Goal: Task Accomplishment & Management: Manage account settings

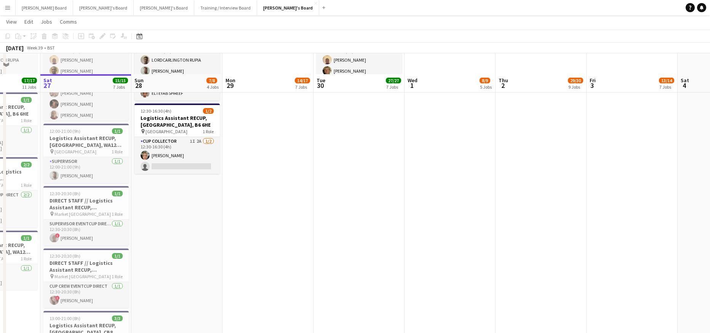
scroll to position [1031, 0]
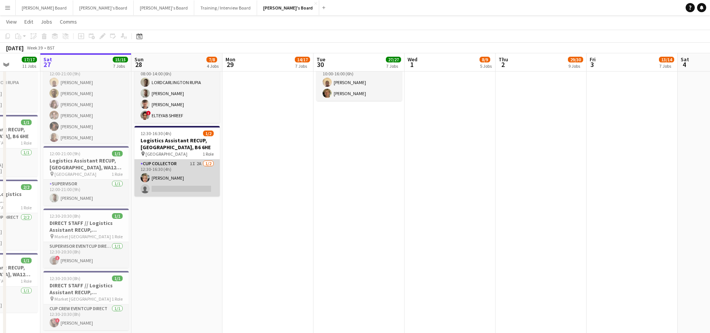
click at [193, 187] on app-card-role "CUP COLLECTOR 1I 2A [DATE] 12:30-16:30 (4h) [PERSON_NAME] single-neutral-actions" at bounding box center [176, 178] width 85 height 37
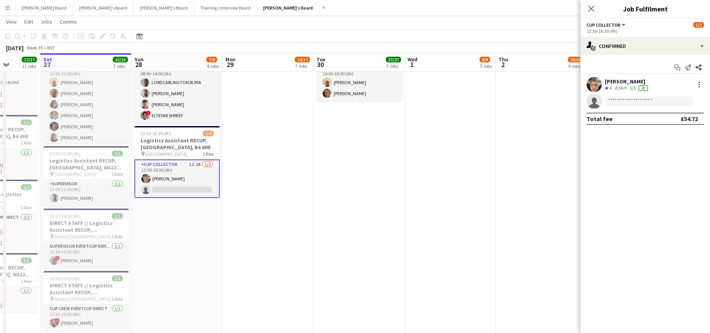
click at [614, 61] on div "Start chat Send notification Share" at bounding box center [644, 67] width 117 height 13
drag, startPoint x: 613, startPoint y: 85, endPoint x: 621, endPoint y: 55, distance: 30.3
click at [613, 84] on div "[PERSON_NAME] Crew rating 4 8.5km 1/1 21" at bounding box center [627, 84] width 45 height 13
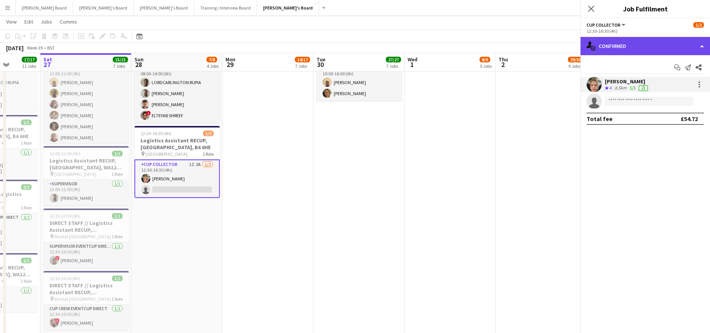
click at [620, 54] on div "single-neutral-actions-check-2 Confirmed" at bounding box center [644, 46] width 129 height 18
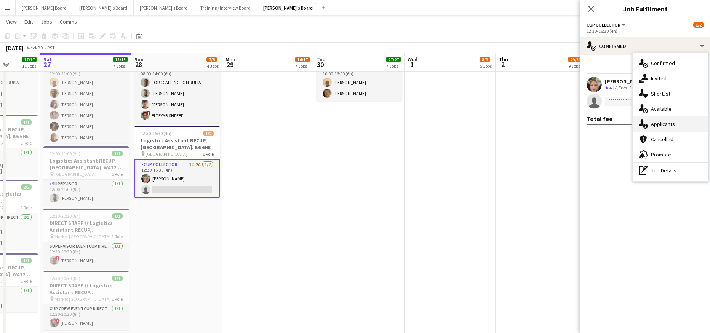
click at [654, 130] on div "single-neutral-actions-information Applicants" at bounding box center [669, 124] width 75 height 15
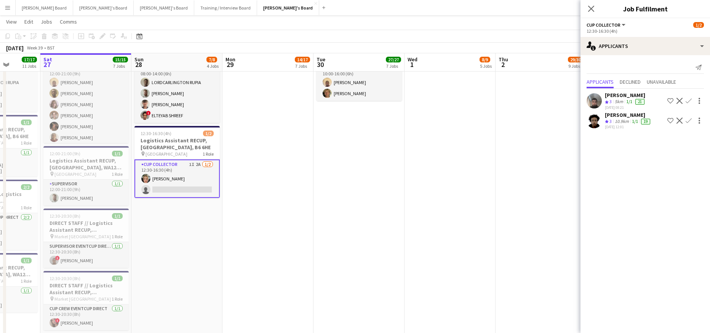
click at [621, 99] on div "5km" at bounding box center [618, 102] width 11 height 6
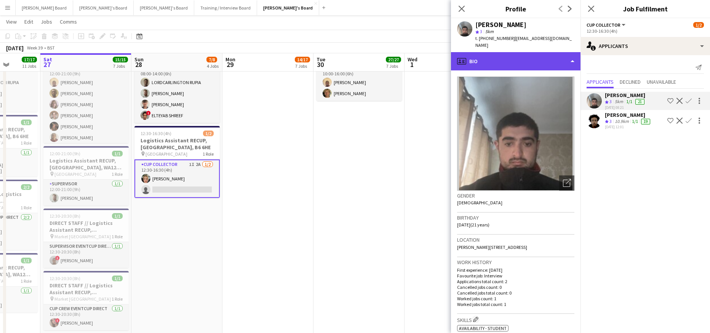
click at [509, 52] on div "profile Bio" at bounding box center [515, 61] width 129 height 18
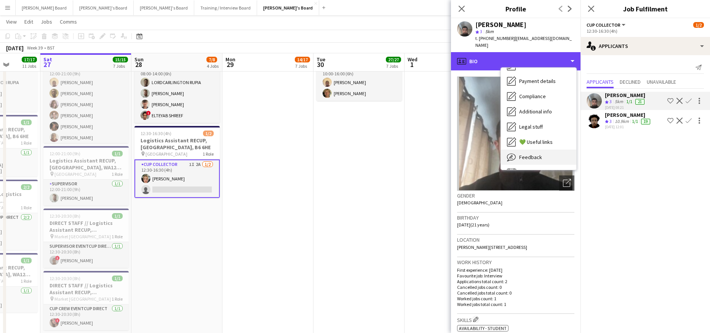
scroll to position [117, 0]
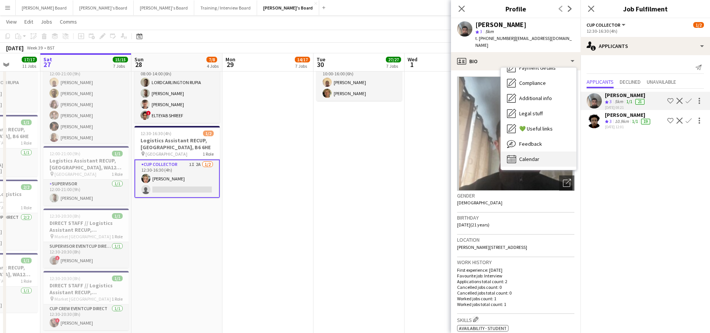
click at [545, 152] on div "Calendar Calendar" at bounding box center [538, 159] width 75 height 15
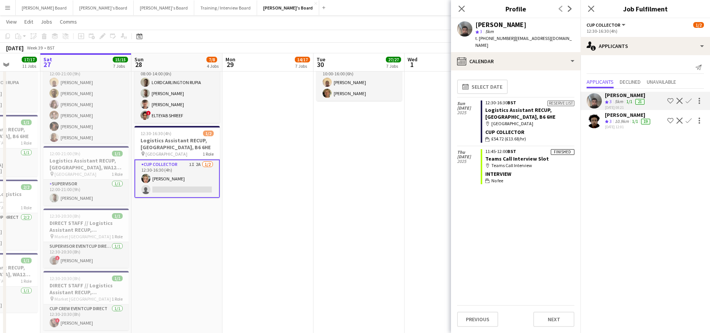
click at [624, 119] on div "10.9km" at bounding box center [621, 121] width 17 height 6
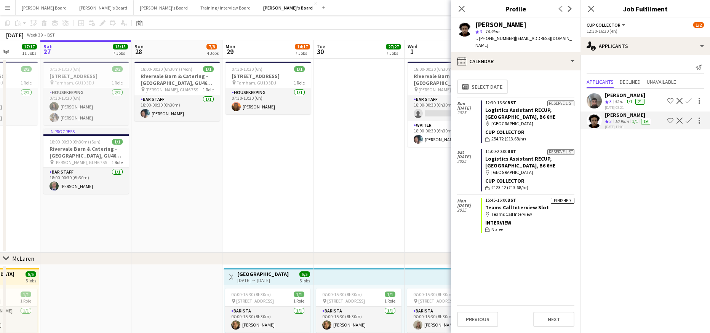
scroll to position [0, 0]
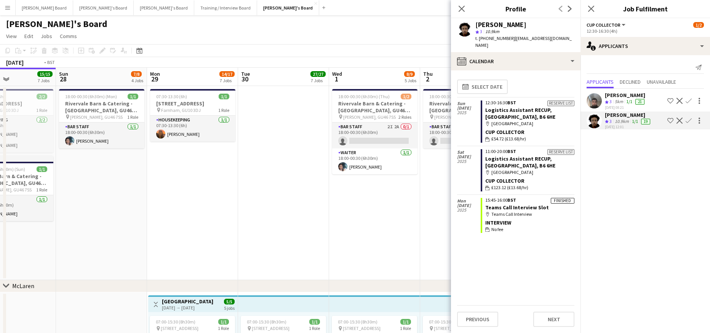
drag, startPoint x: 369, startPoint y: 198, endPoint x: 64, endPoint y: 178, distance: 306.4
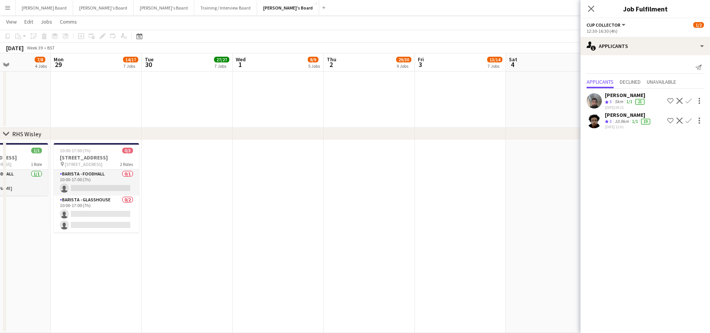
scroll to position [0, 211]
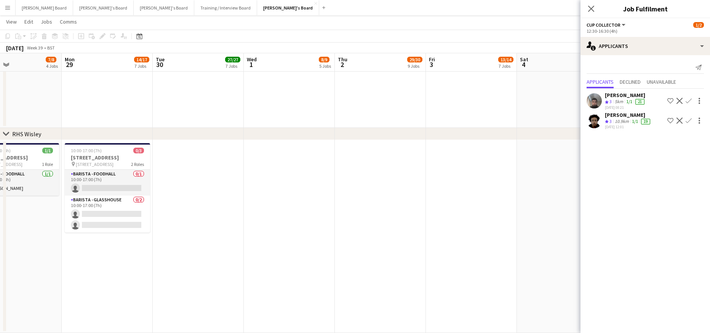
drag, startPoint x: 117, startPoint y: 203, endPoint x: 260, endPoint y: 218, distance: 143.9
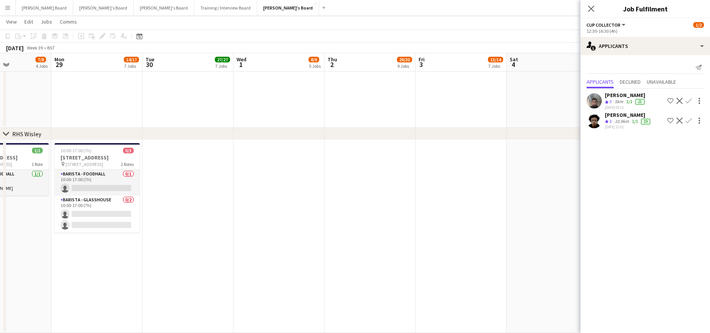
drag, startPoint x: 197, startPoint y: 234, endPoint x: 283, endPoint y: 242, distance: 85.7
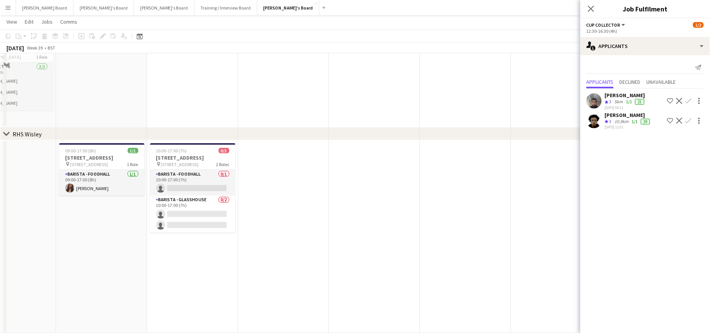
scroll to position [929, 0]
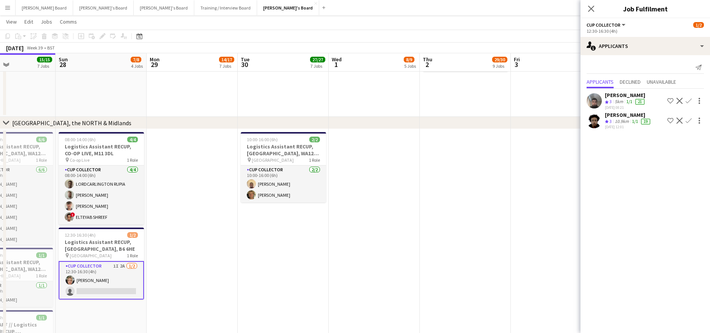
click at [122, 282] on app-card-role "CUP COLLECTOR 1I 2A [DATE] 12:30-16:30 (4h) [PERSON_NAME] single-neutral-actions" at bounding box center [101, 280] width 85 height 38
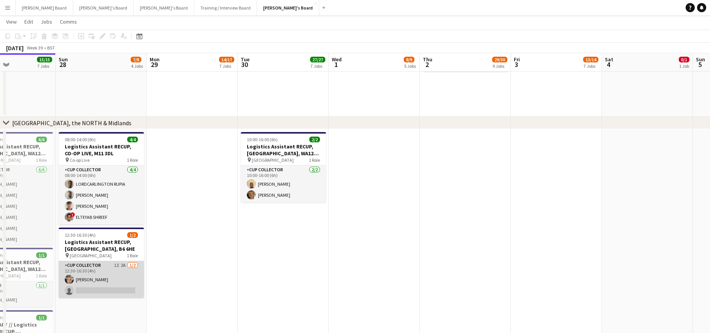
click at [122, 282] on app-card-role "CUP COLLECTOR 1I 2A [DATE] 12:30-16:30 (4h) [PERSON_NAME] single-neutral-actions" at bounding box center [101, 279] width 85 height 37
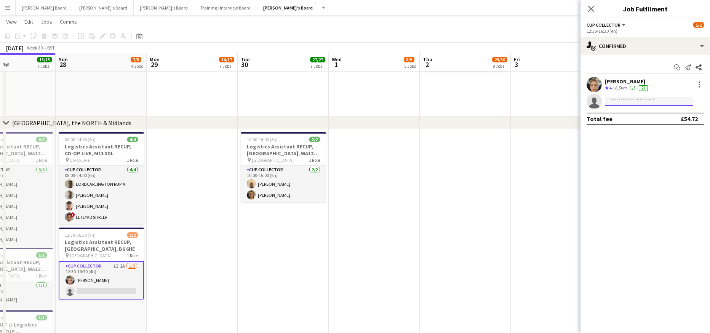
click at [636, 101] on input at bounding box center [649, 101] width 88 height 9
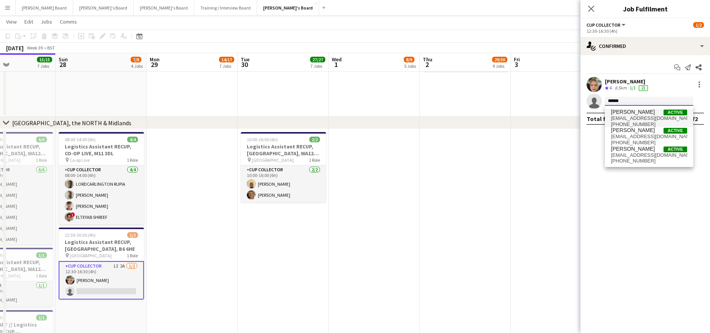
type input "******"
click at [631, 114] on span "[PERSON_NAME]" at bounding box center [633, 112] width 44 height 6
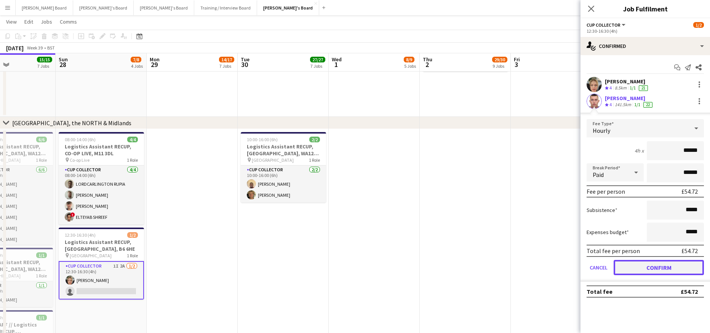
click at [667, 272] on button "Confirm" at bounding box center [658, 267] width 90 height 15
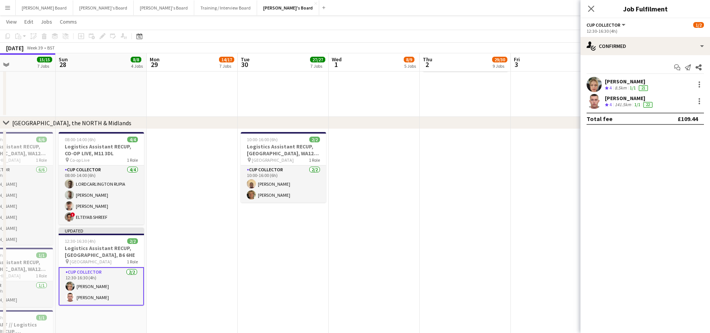
click at [489, 208] on app-date-cell at bounding box center [465, 331] width 91 height 405
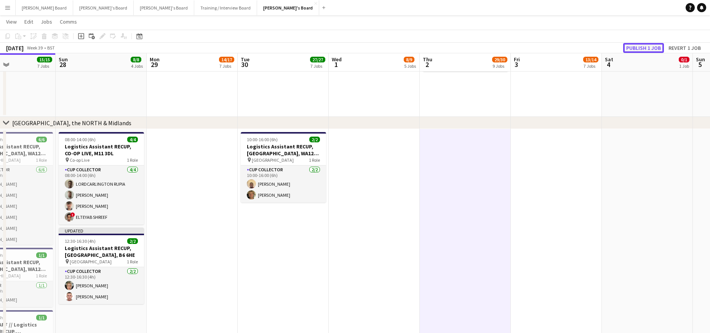
click at [640, 46] on button "Publish 1 job" at bounding box center [643, 48] width 41 height 10
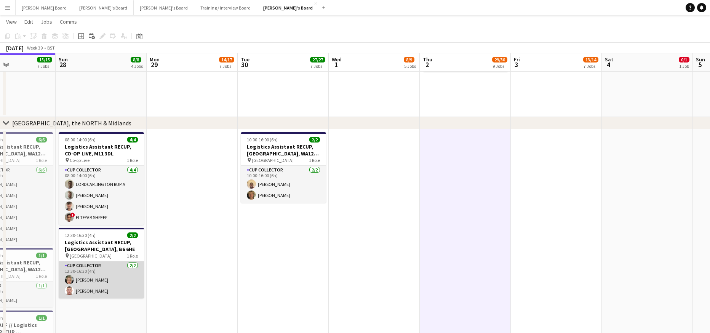
click at [80, 282] on app-card-role "CUP COLLECTOR [DATE] 12:30-16:30 (4h) [PERSON_NAME] [PERSON_NAME]" at bounding box center [101, 279] width 85 height 37
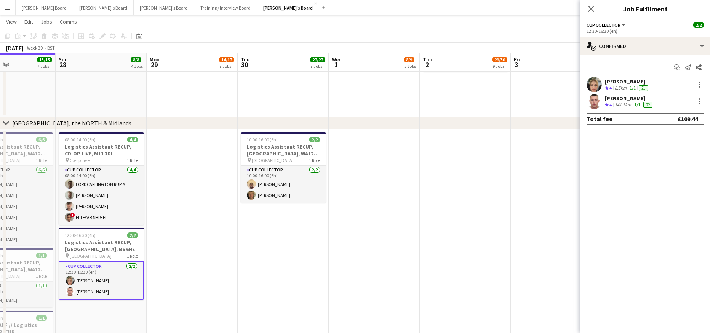
click at [635, 93] on div "[PERSON_NAME] Crew rating 4 8.5km 1/1 21 [PERSON_NAME] Crew rating 4 141.5km 1/…" at bounding box center [644, 93] width 129 height 32
click at [624, 85] on div "8.5km" at bounding box center [620, 88] width 15 height 6
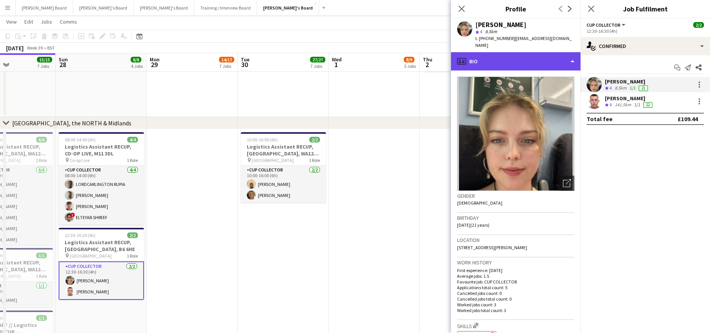
click at [516, 58] on div "profile Bio" at bounding box center [515, 61] width 129 height 18
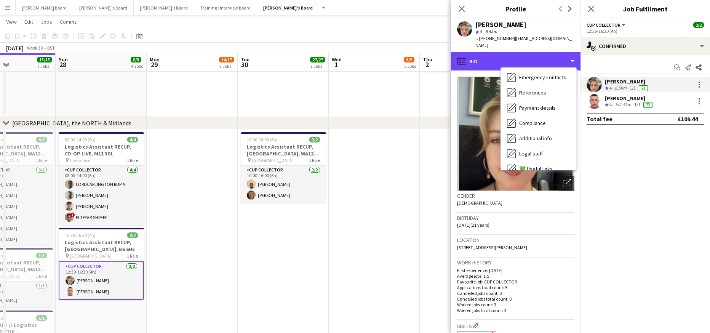
scroll to position [117, 0]
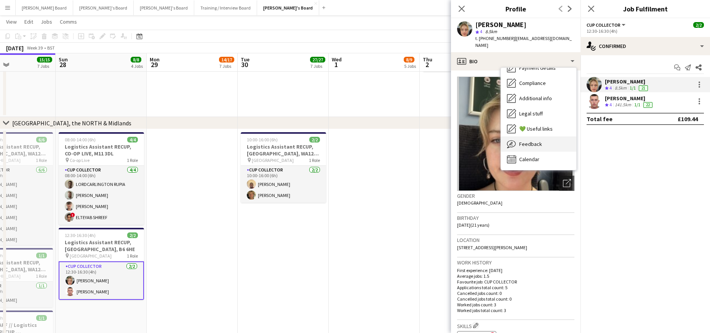
click at [541, 138] on div "Feedback Feedback" at bounding box center [538, 143] width 75 height 15
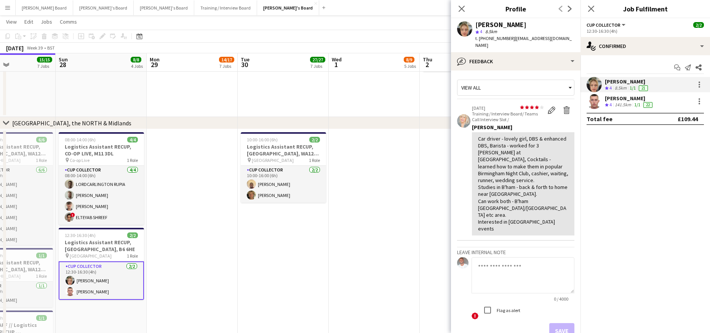
click at [501, 264] on textarea at bounding box center [522, 275] width 103 height 36
paste textarea "**********"
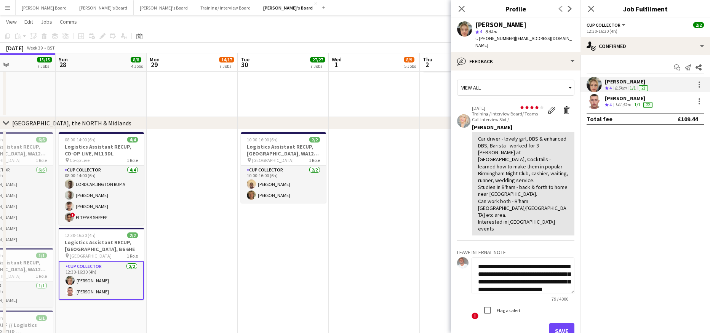
scroll to position [8, 0]
type textarea "**********"
click at [551, 323] on button "Save" at bounding box center [561, 330] width 25 height 15
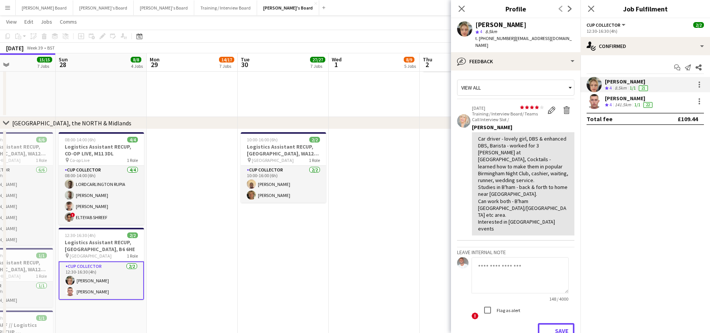
scroll to position [0, 0]
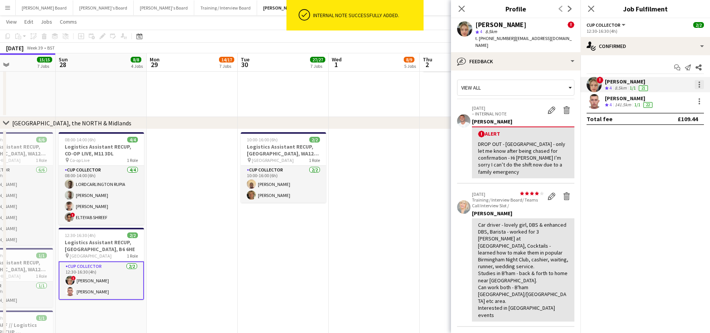
click at [701, 85] on div at bounding box center [698, 84] width 9 height 9
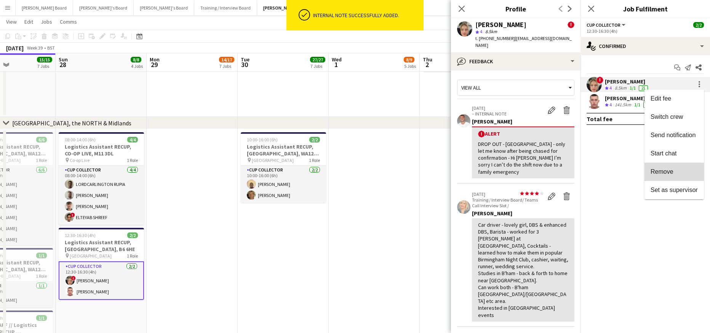
click at [663, 173] on span "Remove" at bounding box center [661, 171] width 23 height 6
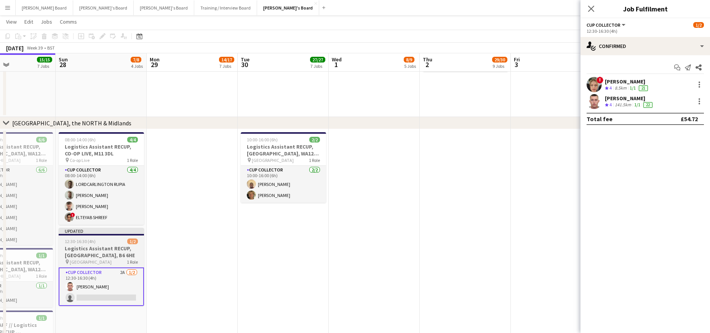
click at [72, 246] on h3 "Logistics Assistant RECUP, [GEOGRAPHIC_DATA], B6 6HE" at bounding box center [101, 252] width 85 height 14
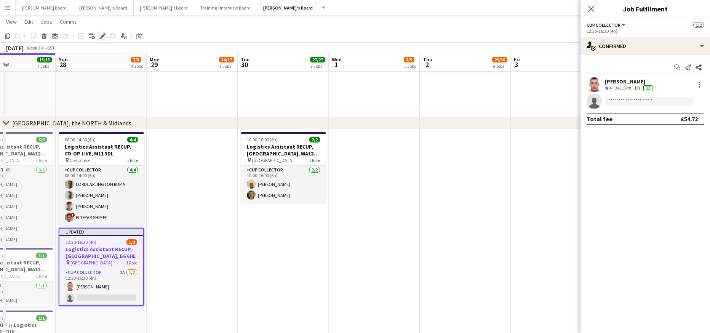
drag, startPoint x: 101, startPoint y: 35, endPoint x: 301, endPoint y: 42, distance: 199.6
click at [101, 35] on icon "Edit" at bounding box center [102, 36] width 6 height 6
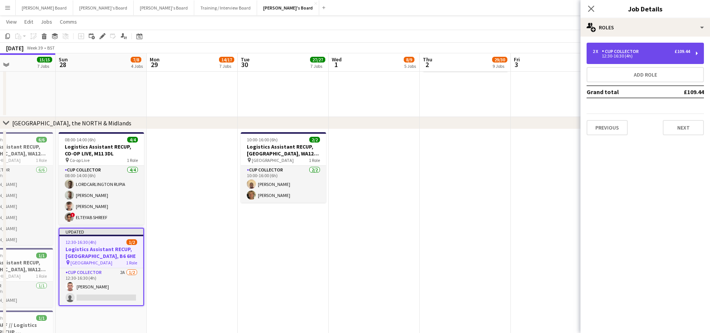
click at [619, 48] on div "2 x CUP COLLECTOR £109.44 12:30-16:30 (4h)" at bounding box center [644, 53] width 117 height 21
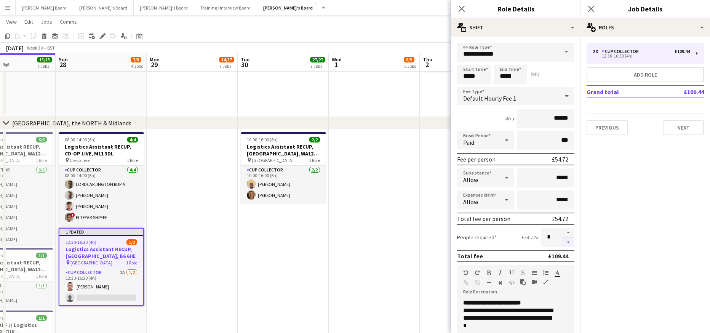
click at [562, 243] on button "button" at bounding box center [568, 243] width 12 height 10
type input "*"
click at [382, 232] on app-date-cell at bounding box center [374, 331] width 91 height 405
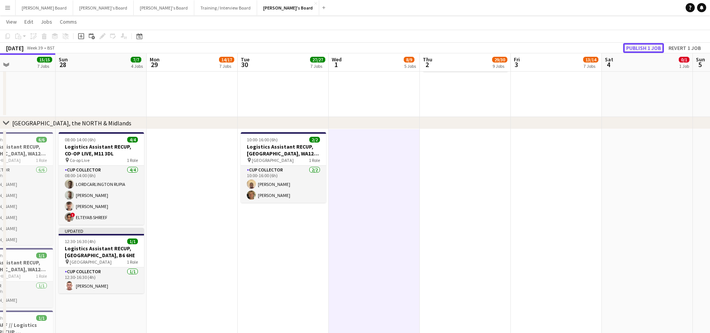
click at [631, 48] on button "Publish 1 job" at bounding box center [643, 48] width 41 height 10
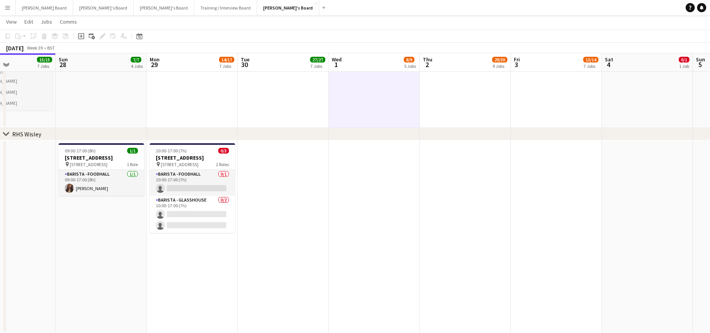
scroll to position [1336, 0]
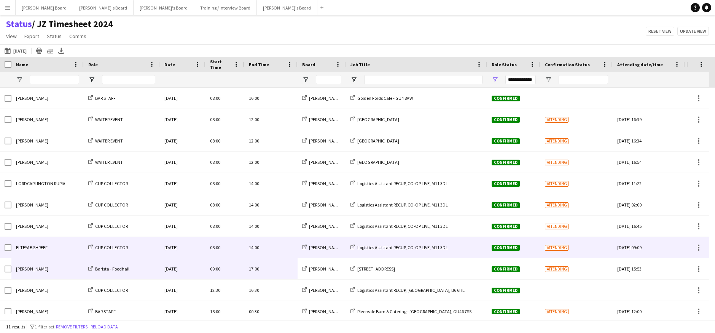
scroll to position [8, 0]
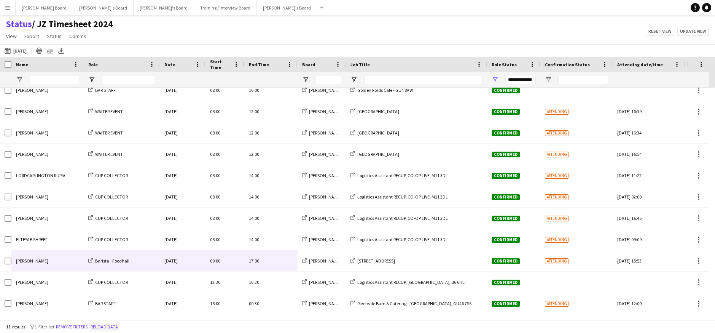
click at [117, 324] on button "Reload data" at bounding box center [104, 326] width 30 height 8
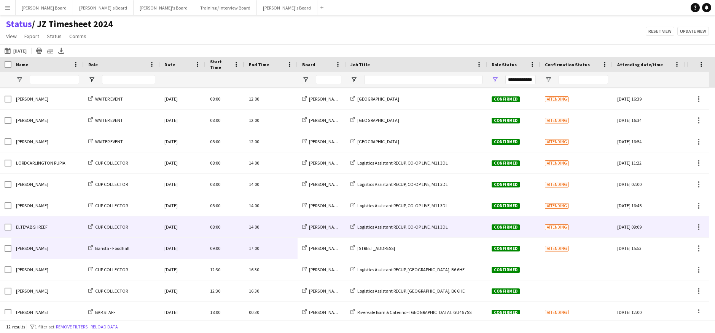
scroll to position [30, 0]
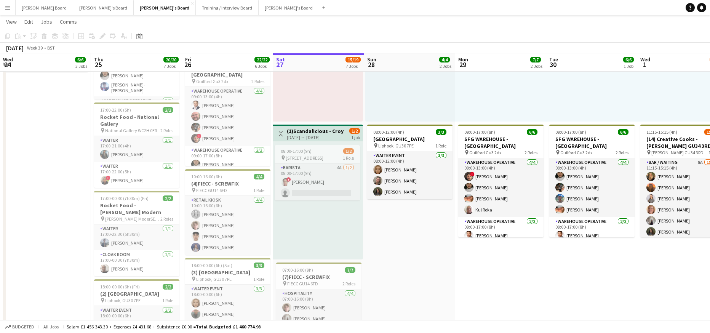
scroll to position [0, 182]
